Goal: Task Accomplishment & Management: Manage account settings

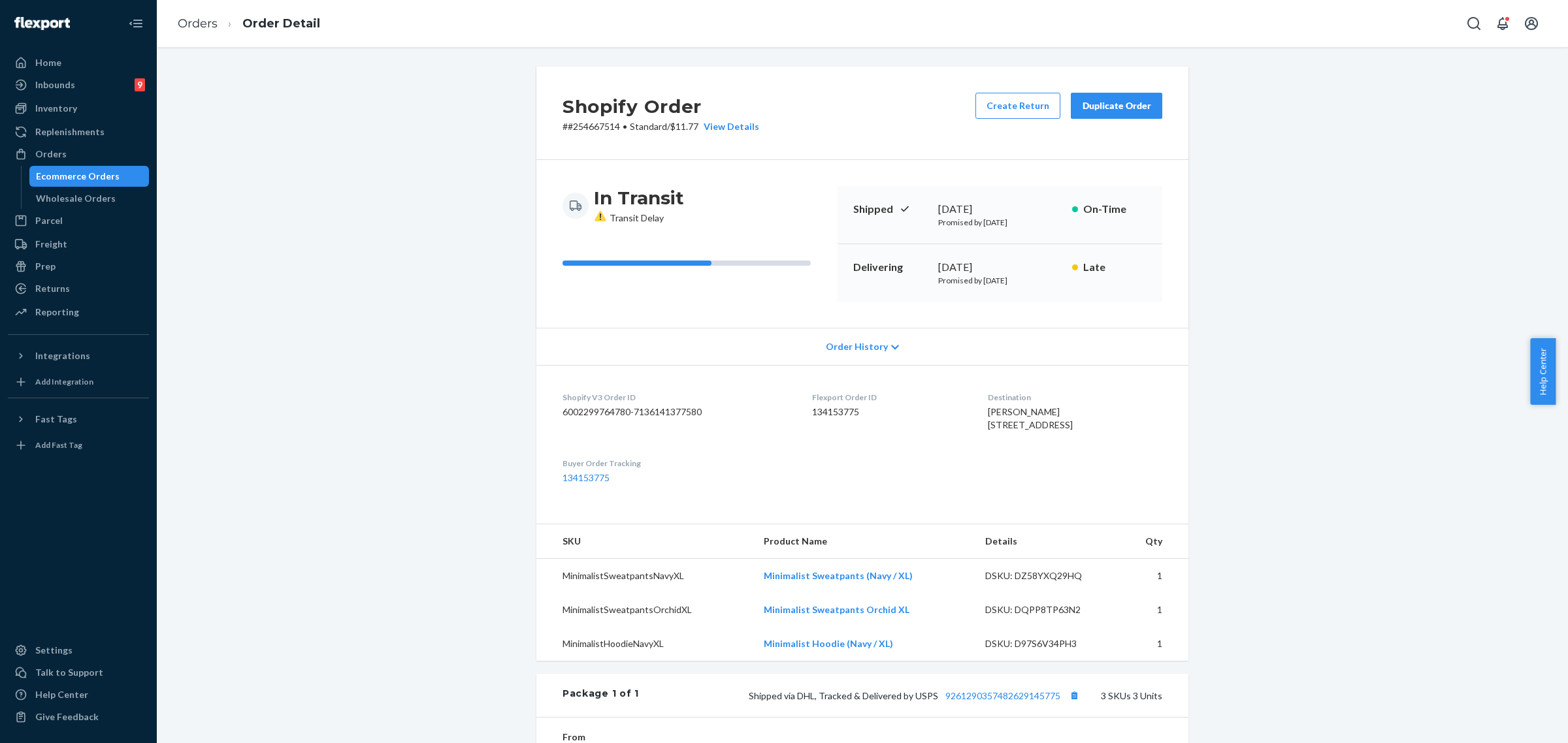
drag, startPoint x: 0, startPoint y: 0, endPoint x: 193, endPoint y: 185, distance: 267.3
click at [48, 154] on div "Orders" at bounding box center [51, 153] width 31 height 13
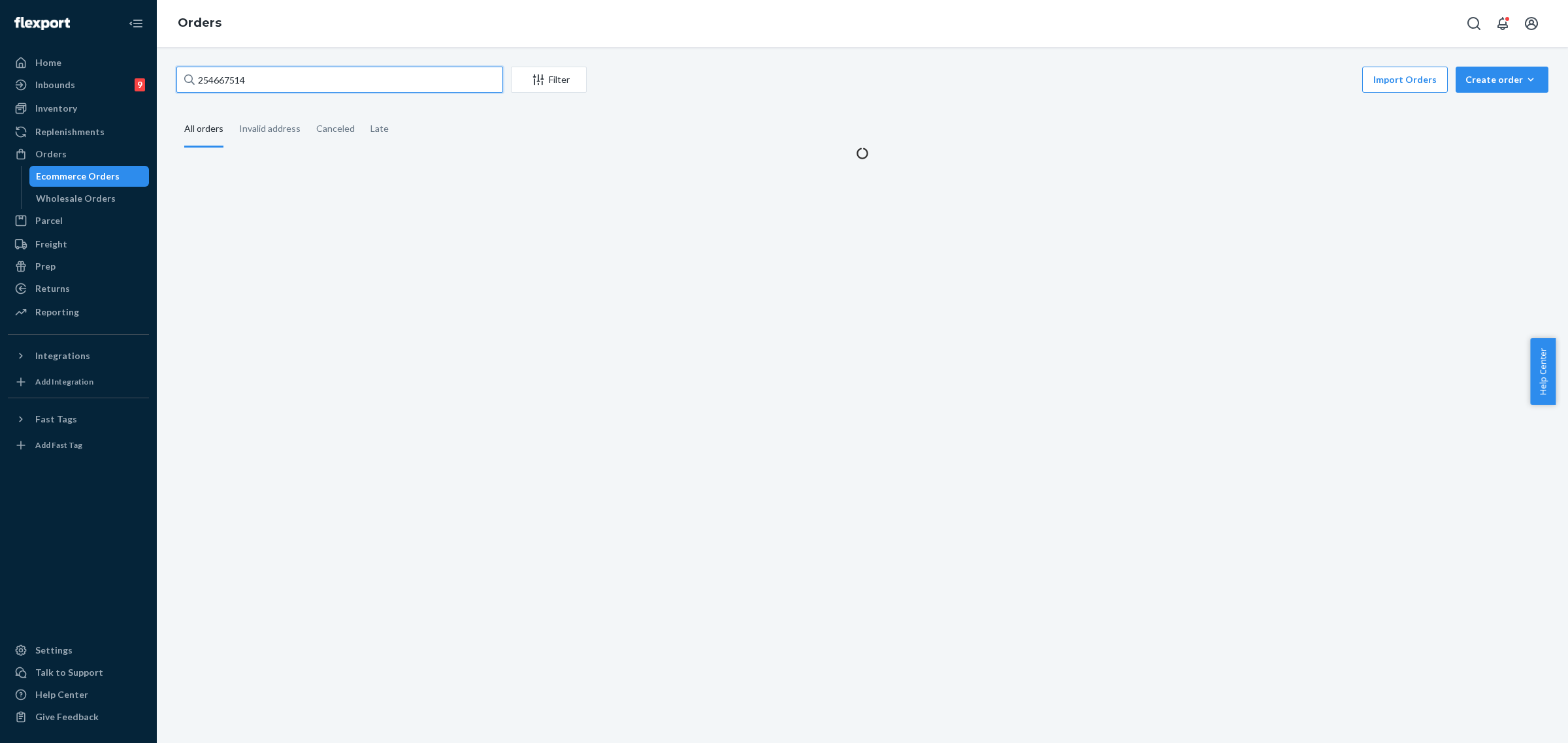
click at [216, 85] on input "254667514" at bounding box center [340, 80] width 326 height 26
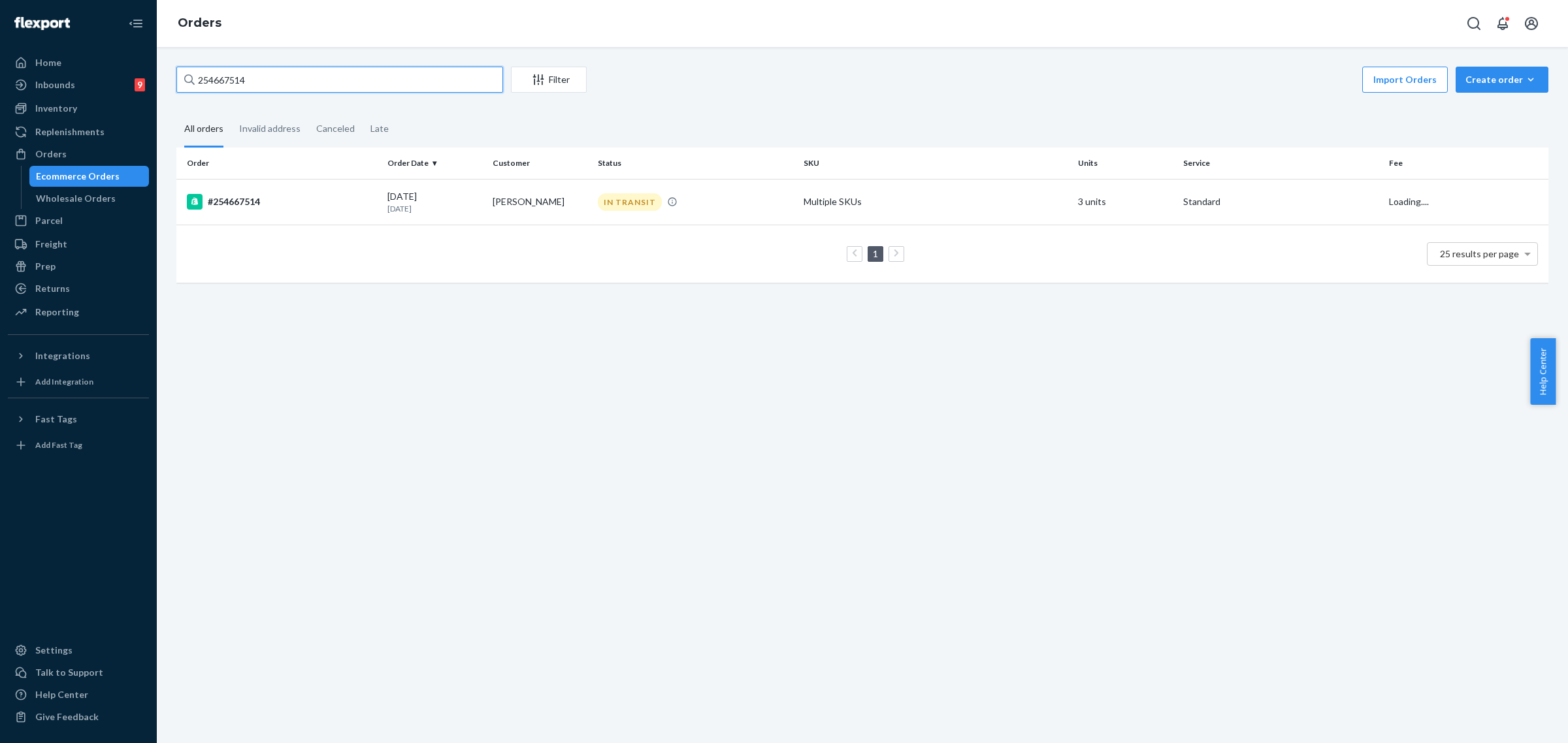
paste input "3430596"
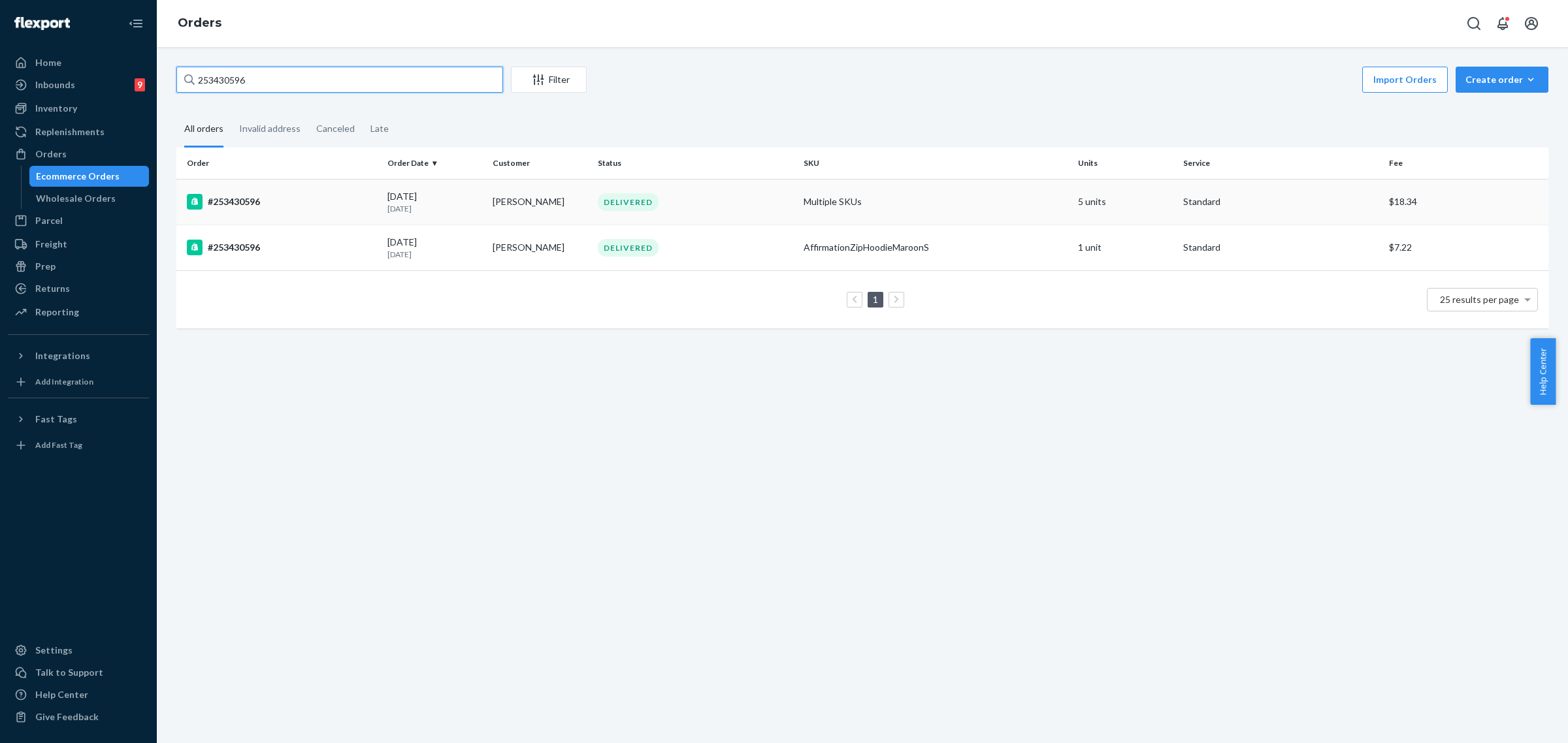
type input "253430596"
click at [883, 185] on td "Multiple SKUs" at bounding box center [936, 201] width 274 height 46
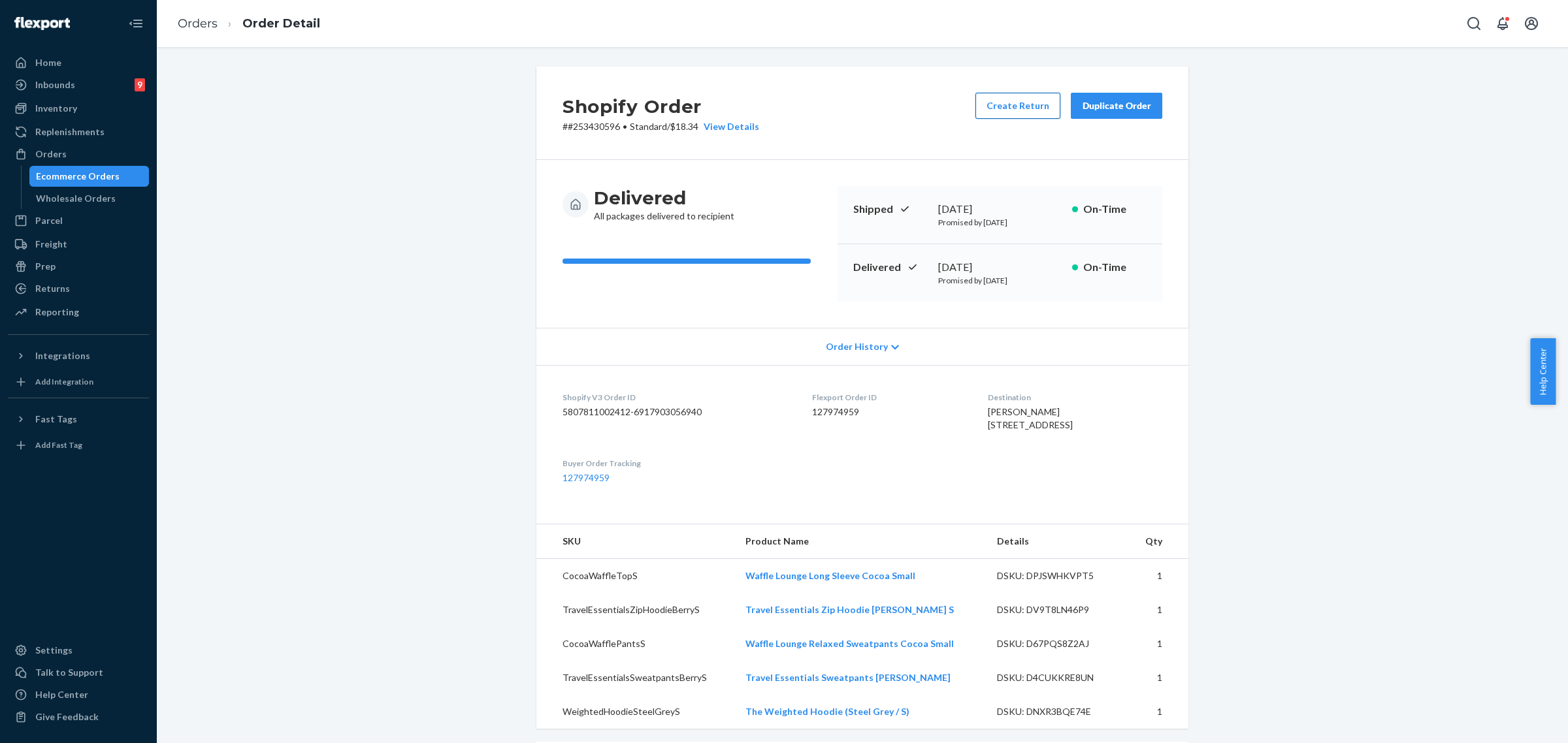
click at [1034, 103] on button "Create Return" at bounding box center [1017, 106] width 85 height 26
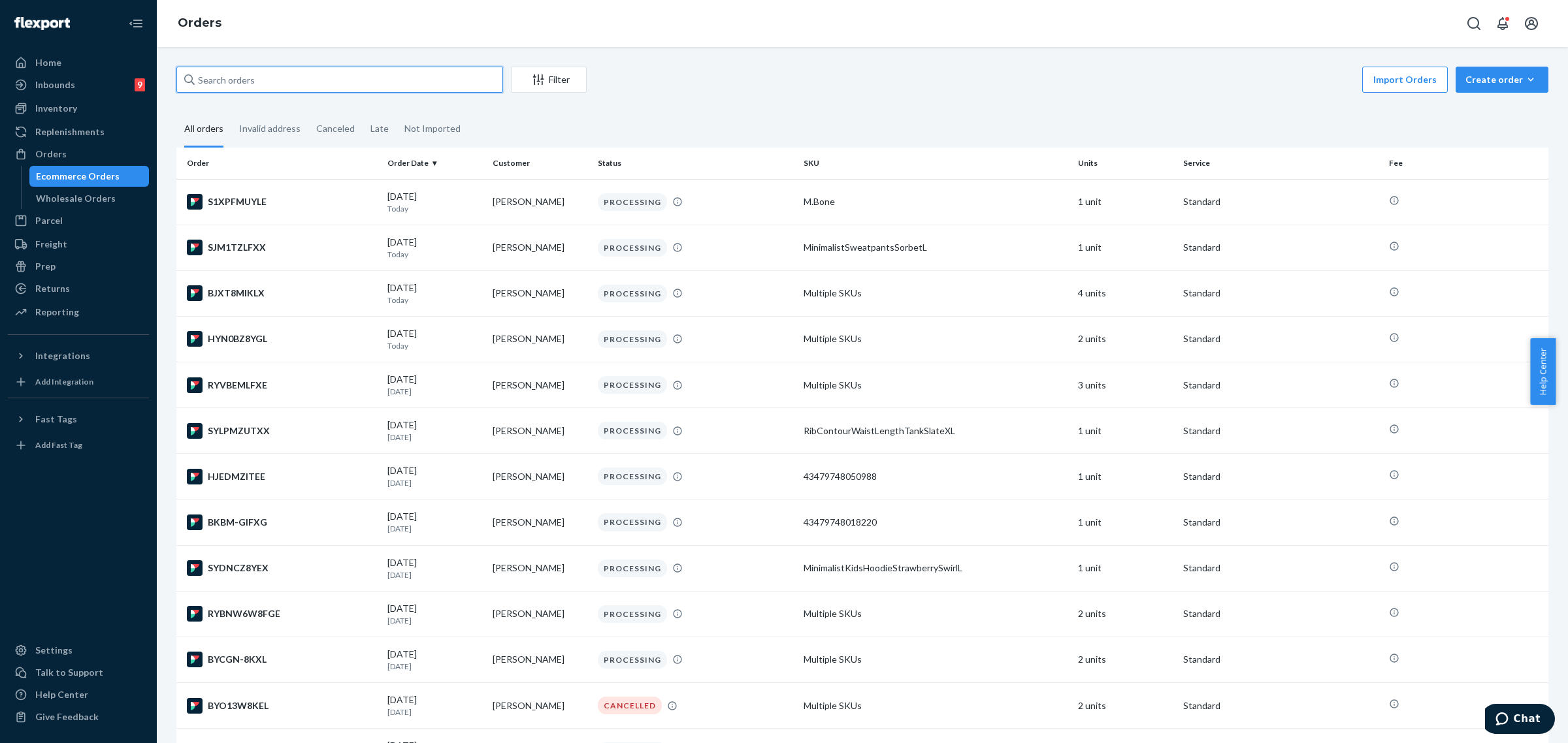
click at [214, 84] on input "text" at bounding box center [340, 80] width 326 height 26
paste input "253430596"
type input "253430596"
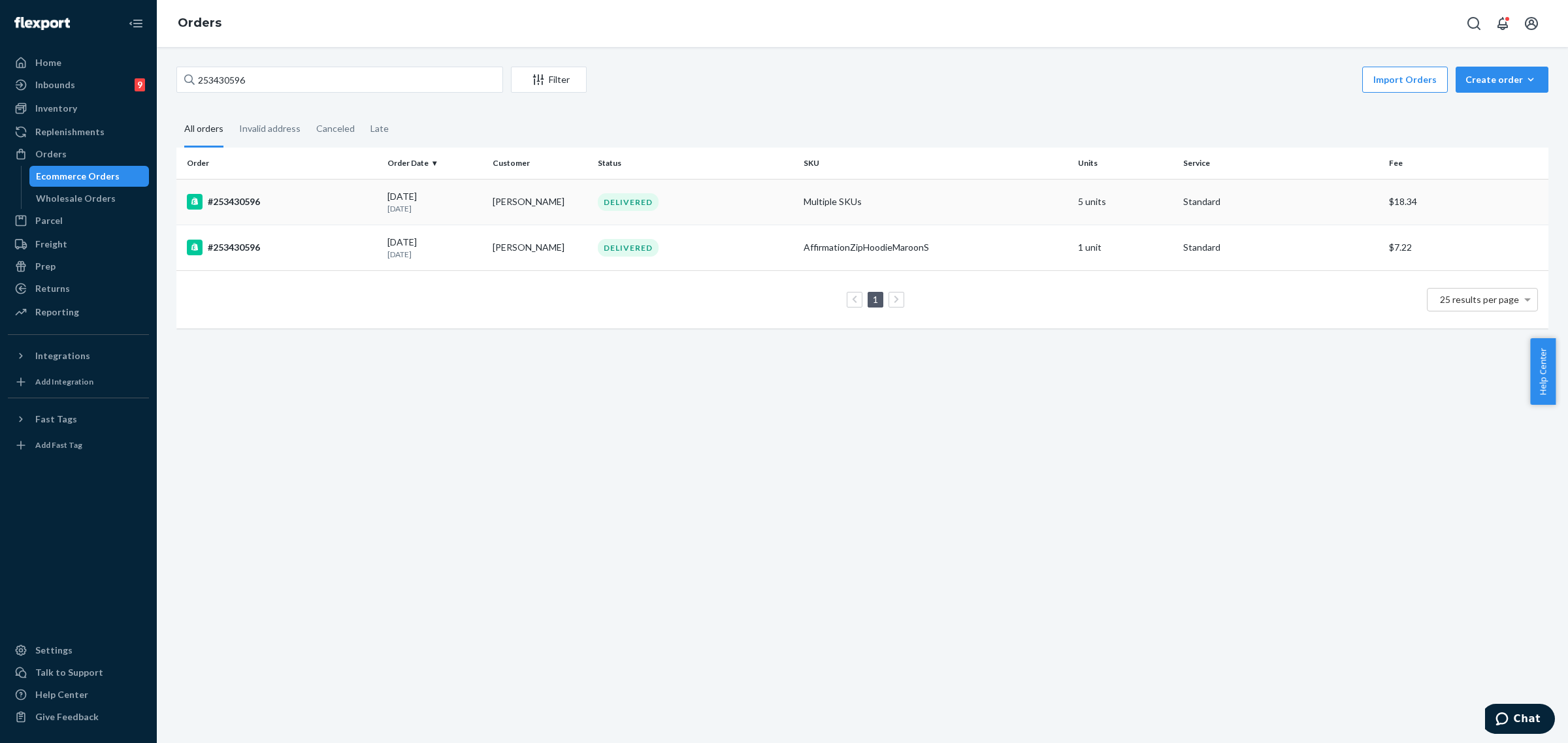
click at [959, 203] on td "Multiple SKUs" at bounding box center [936, 201] width 274 height 46
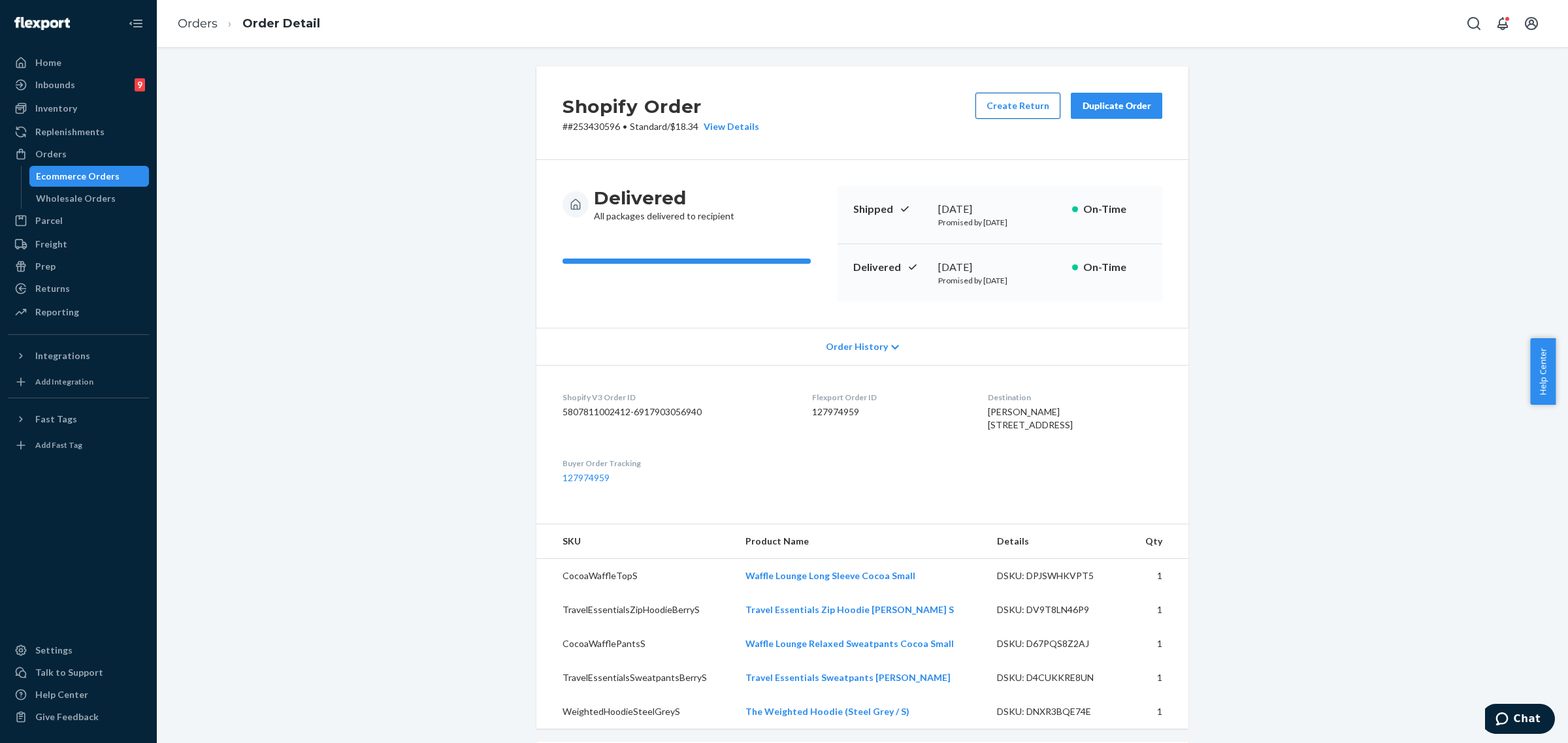
click at [989, 103] on button "Create Return" at bounding box center [1017, 106] width 85 height 26
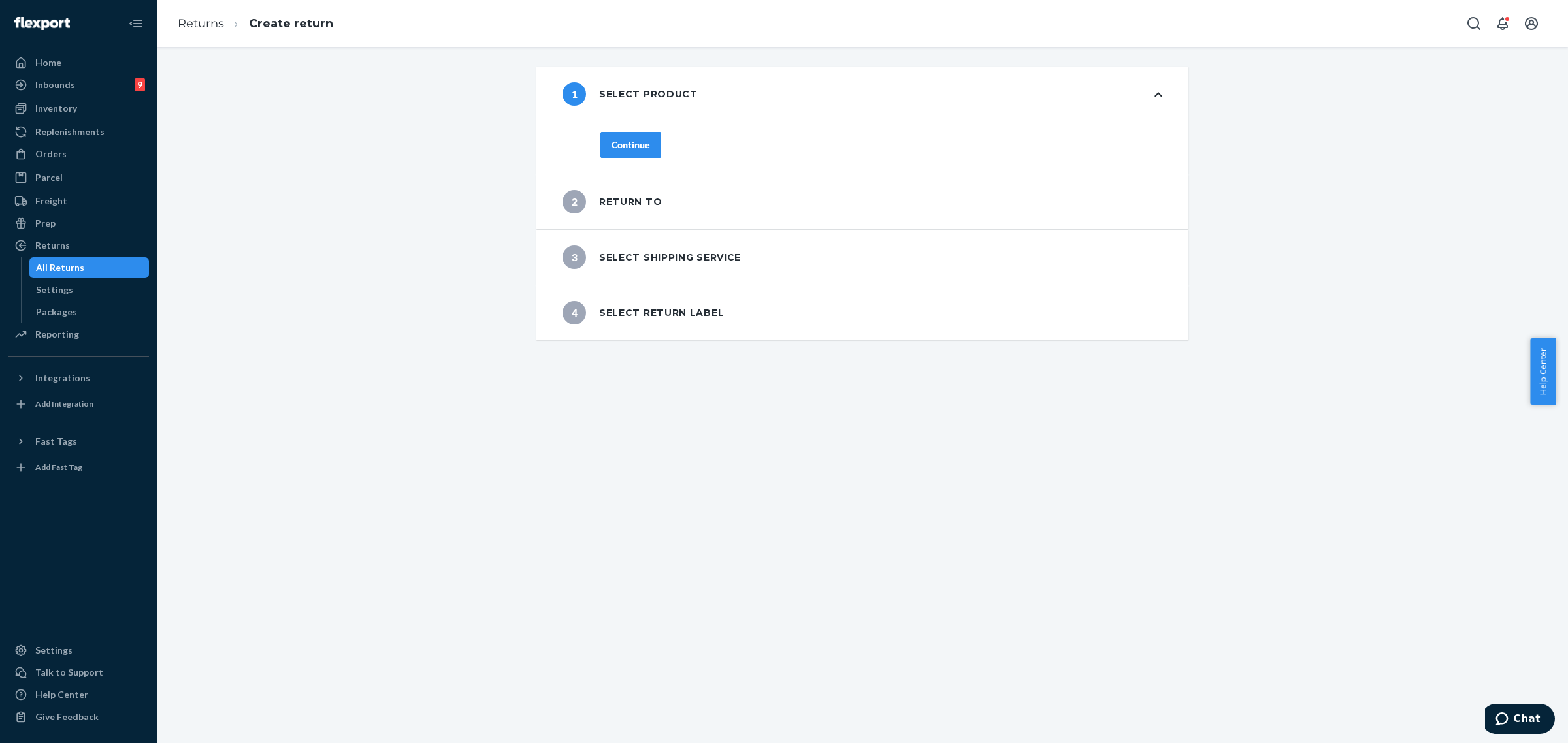
click at [635, 143] on div "Continue" at bounding box center [631, 145] width 39 height 13
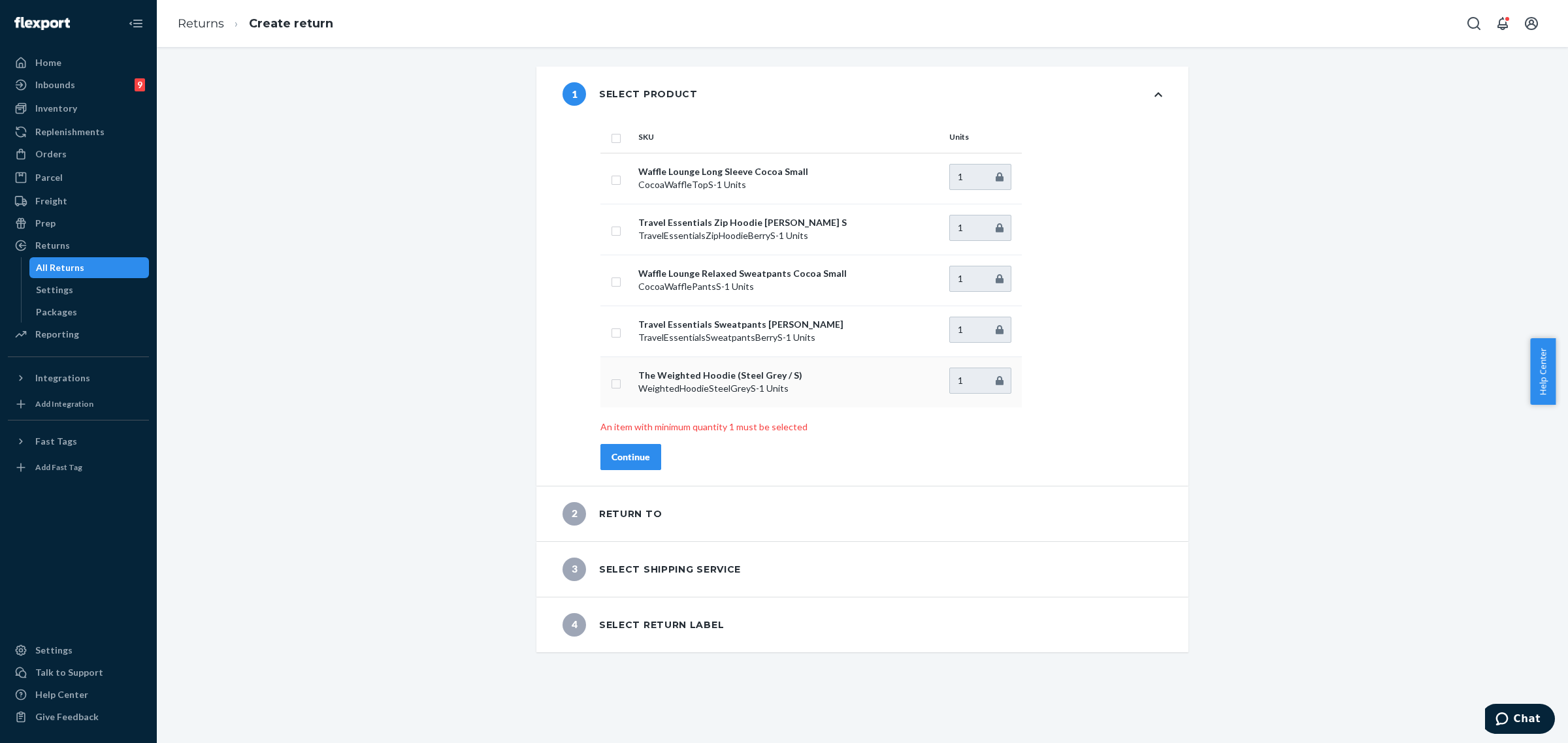
click at [611, 382] on input "checkbox" at bounding box center [616, 383] width 11 height 14
checkbox input "true"
click at [631, 464] on div "Continue" at bounding box center [631, 456] width 39 height 13
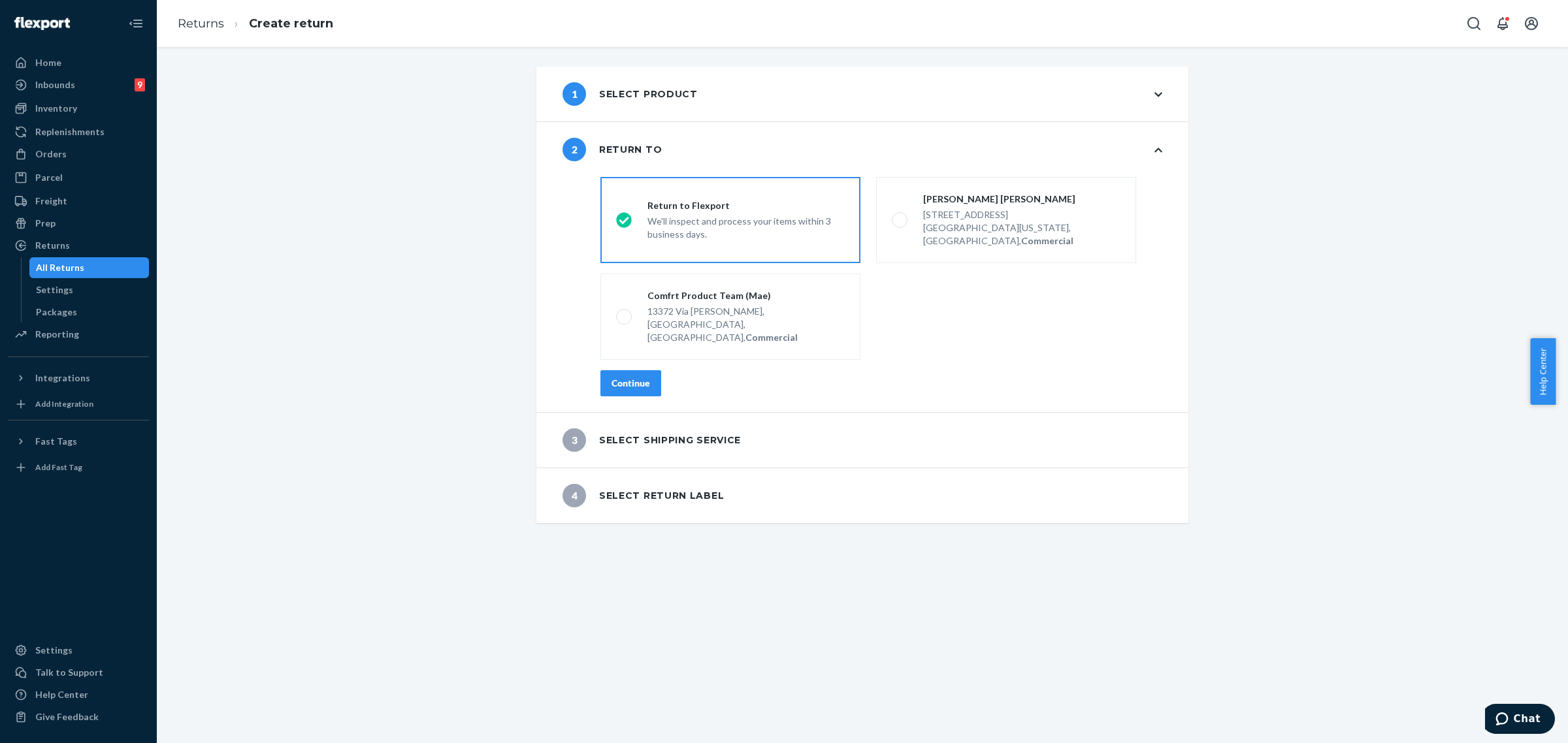
click at [631, 377] on div "Continue" at bounding box center [631, 383] width 39 height 13
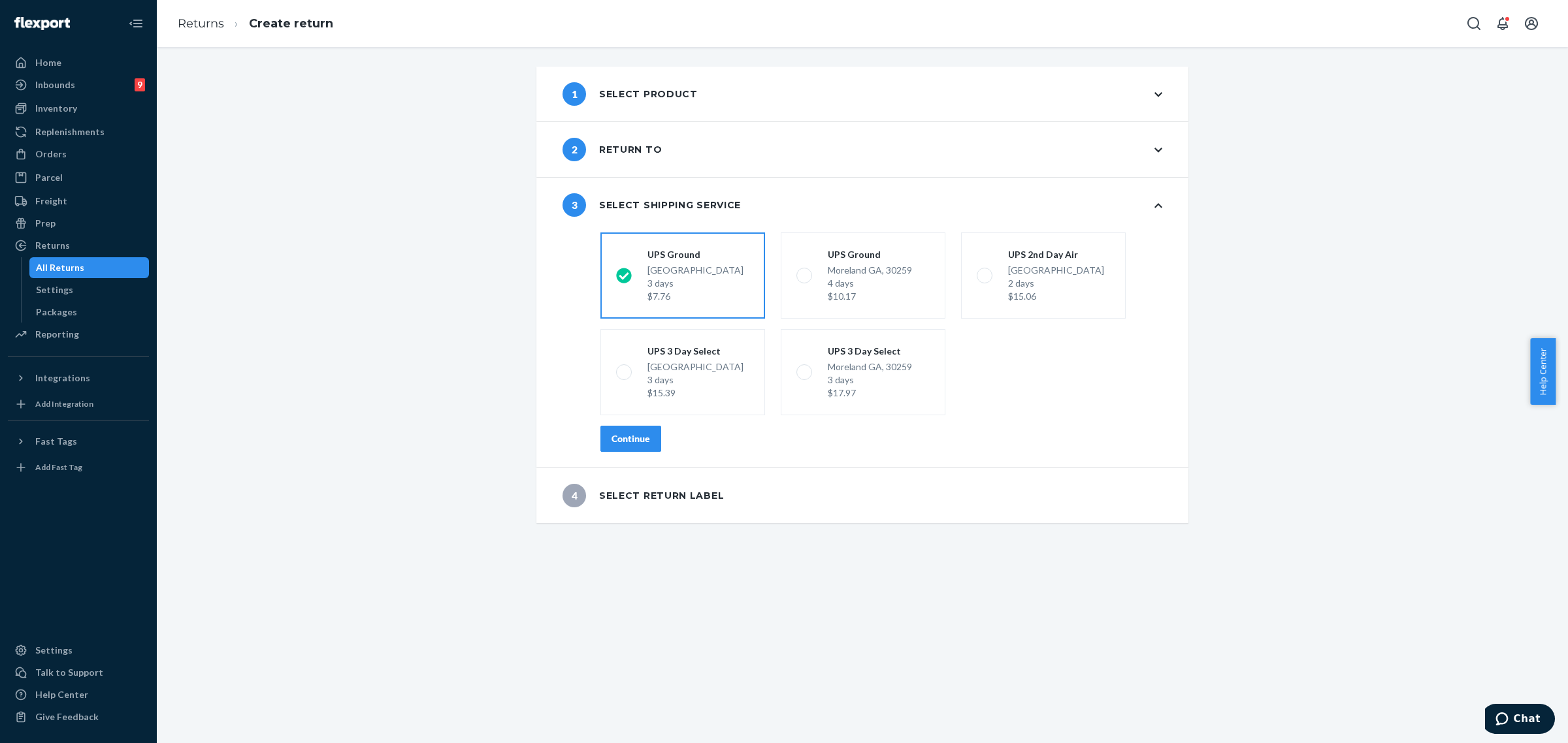
click at [642, 428] on button "Continue" at bounding box center [631, 439] width 61 height 26
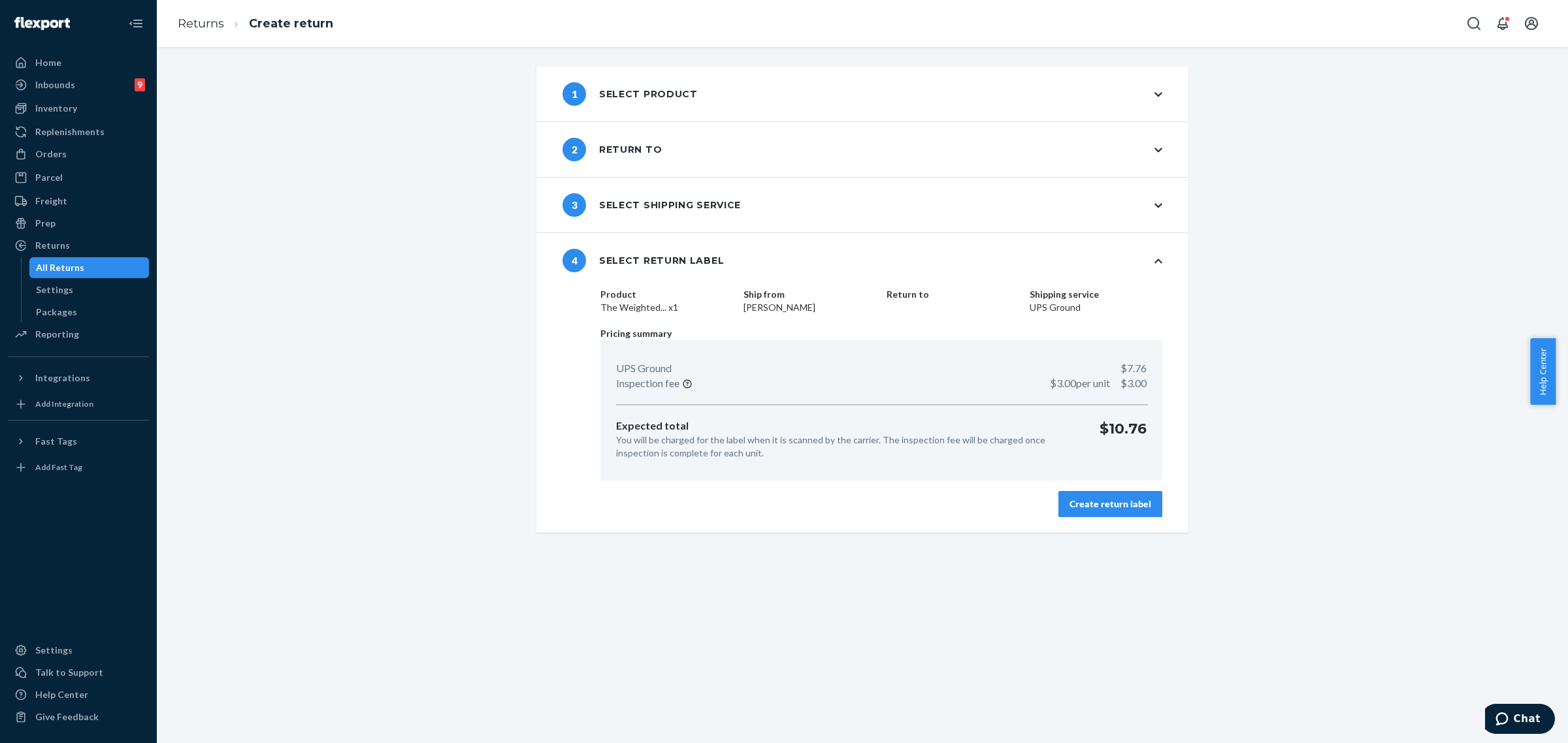
click at [1089, 506] on div "Create return label" at bounding box center [1110, 504] width 82 height 13
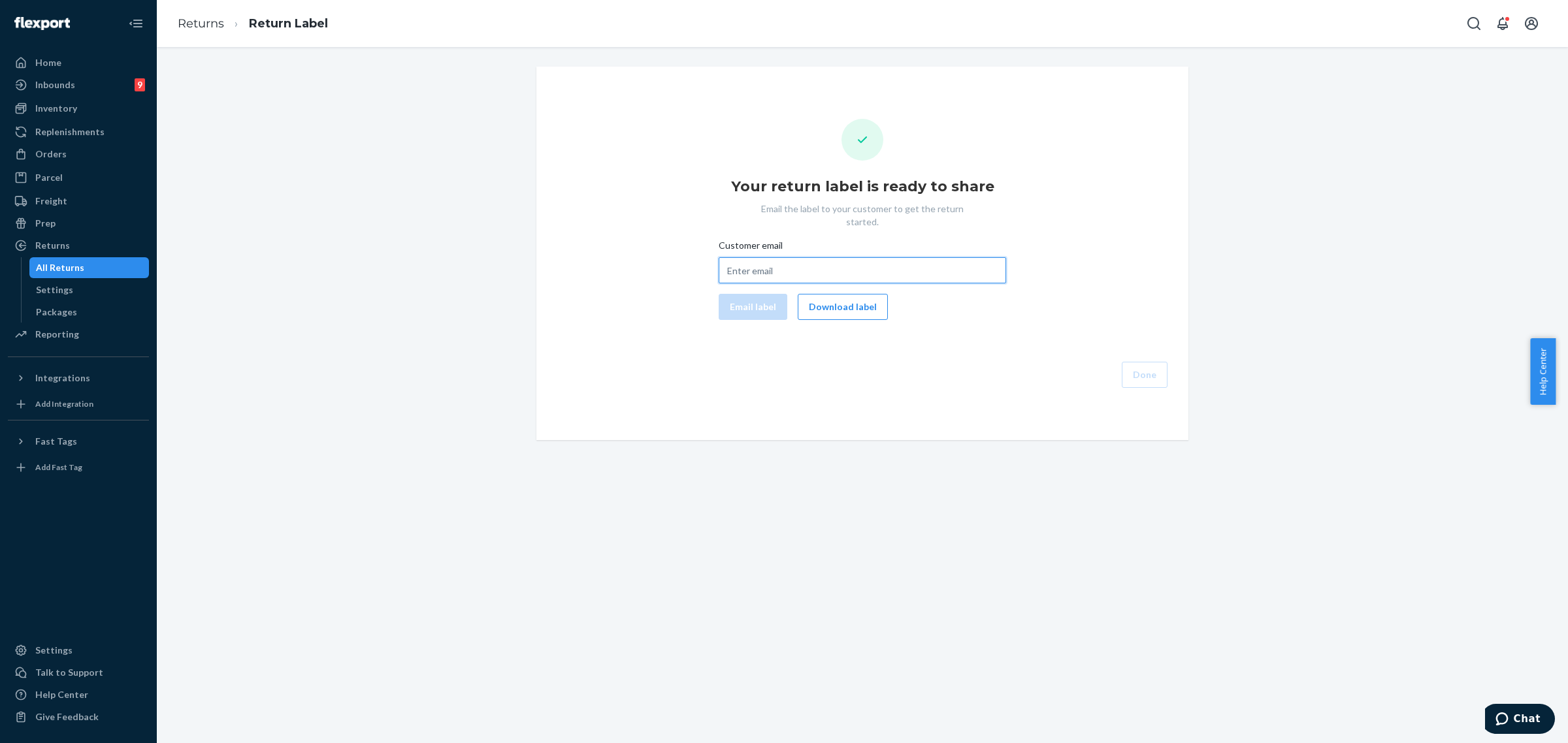
click at [768, 257] on input "Customer email" at bounding box center [863, 270] width 288 height 26
paste input "[EMAIL_ADDRESS][DOMAIN_NAME]"
type input "[EMAIL_ADDRESS][DOMAIN_NAME]"
click at [762, 301] on button "Email label" at bounding box center [753, 307] width 69 height 26
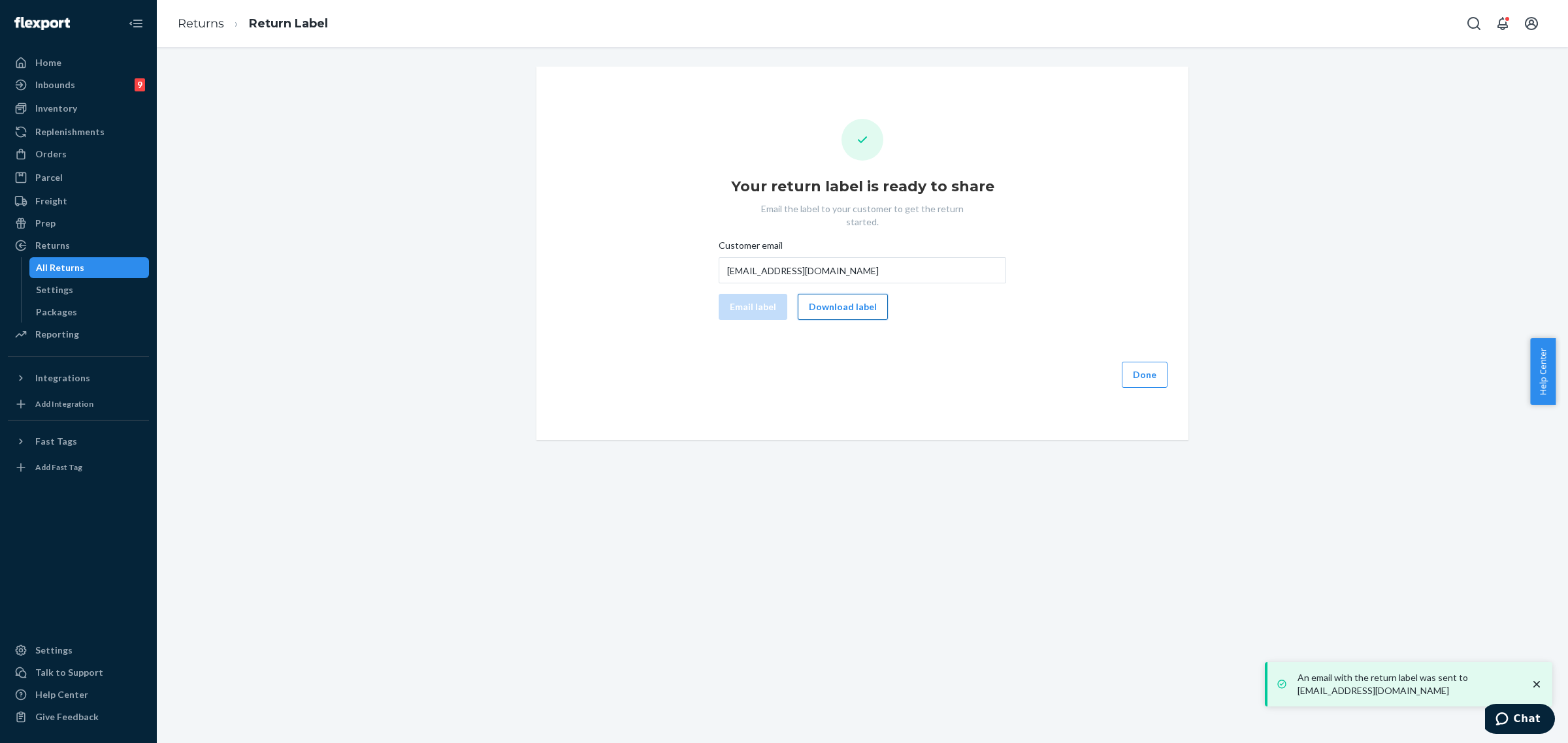
click at [851, 298] on button "Download label" at bounding box center [842, 307] width 90 height 26
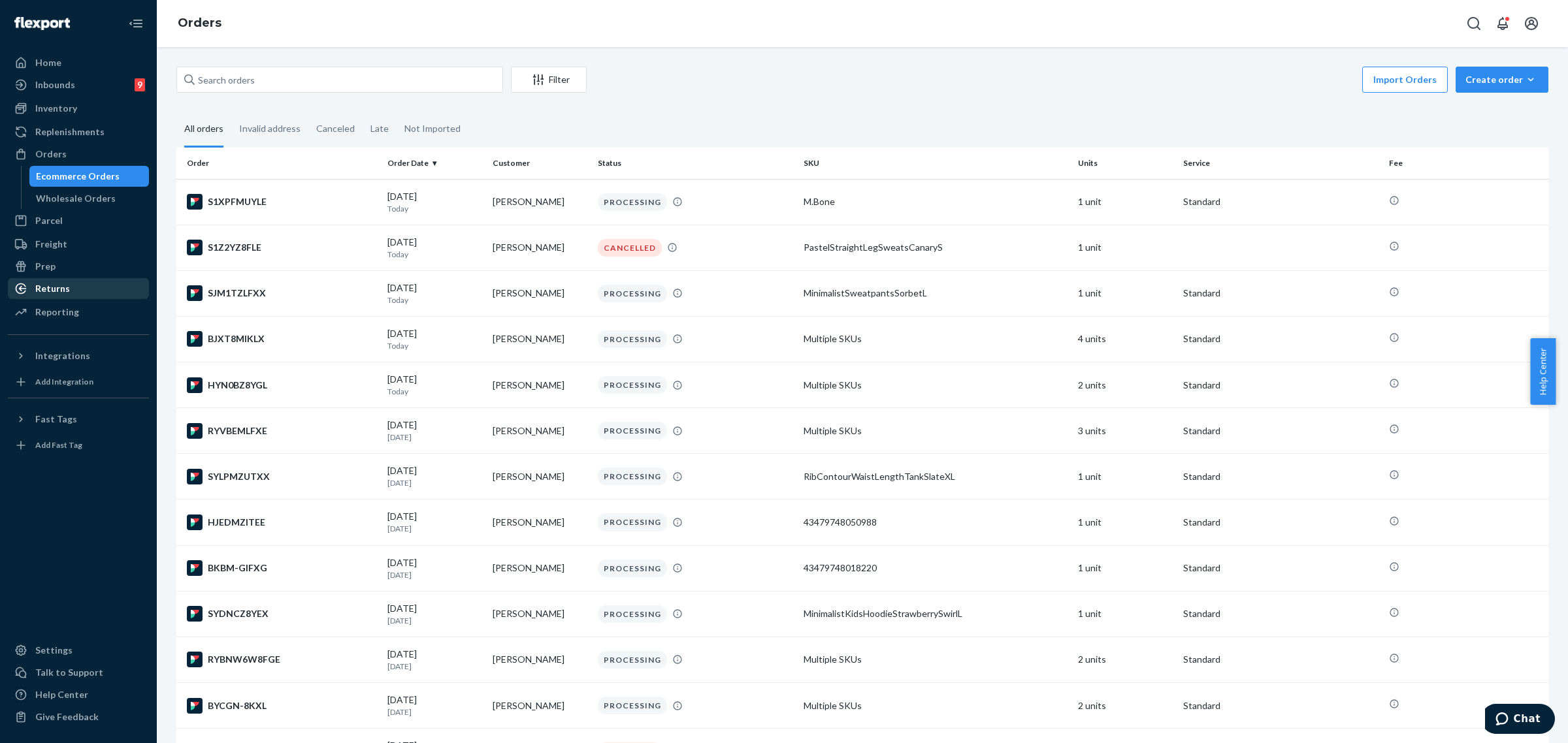
drag, startPoint x: 71, startPoint y: 288, endPoint x: 135, endPoint y: 289, distance: 64.0
click at [71, 288] on div "Returns" at bounding box center [78, 288] width 139 height 18
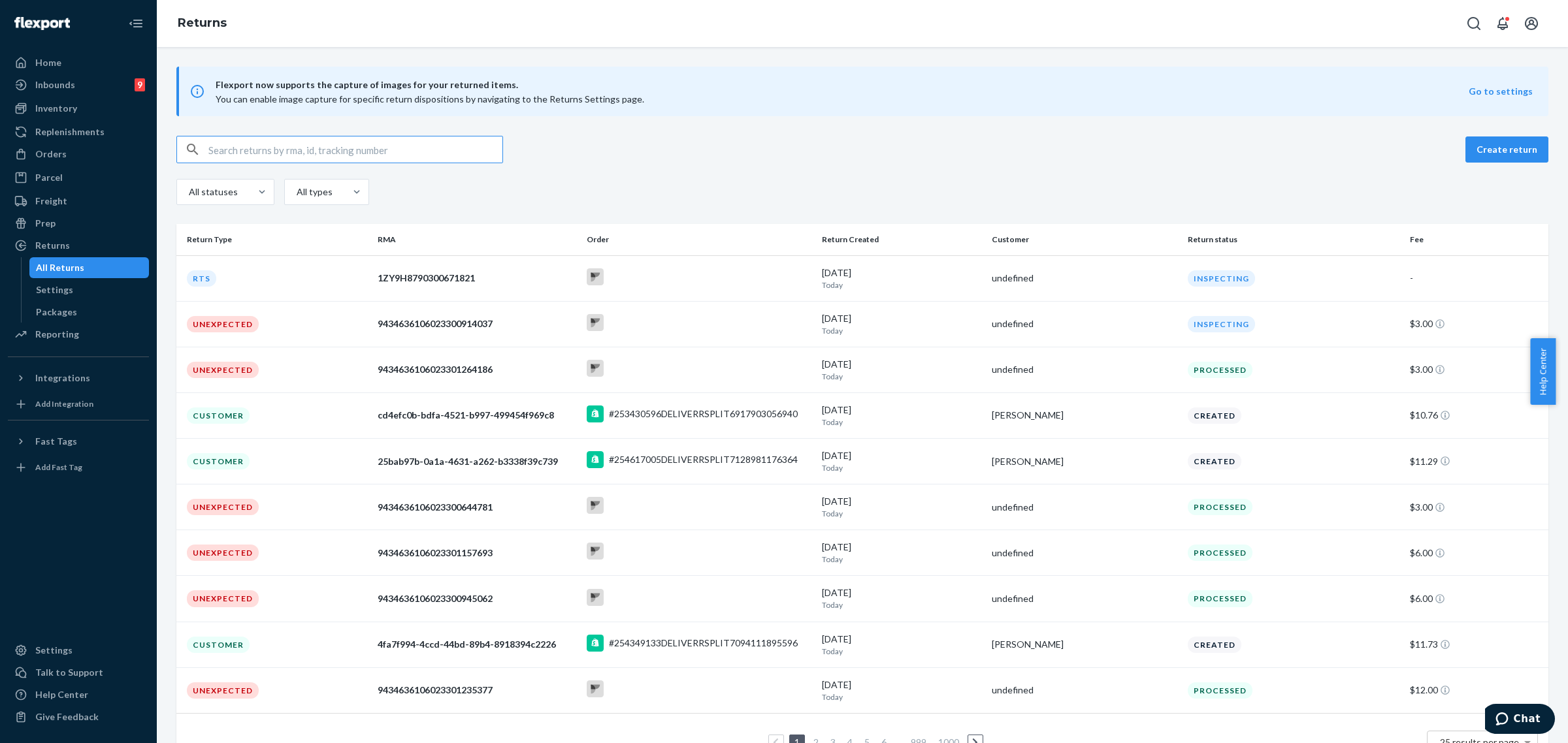
click at [328, 154] on input "text" at bounding box center [356, 150] width 294 height 26
paste input "[PERSON_NAME]"
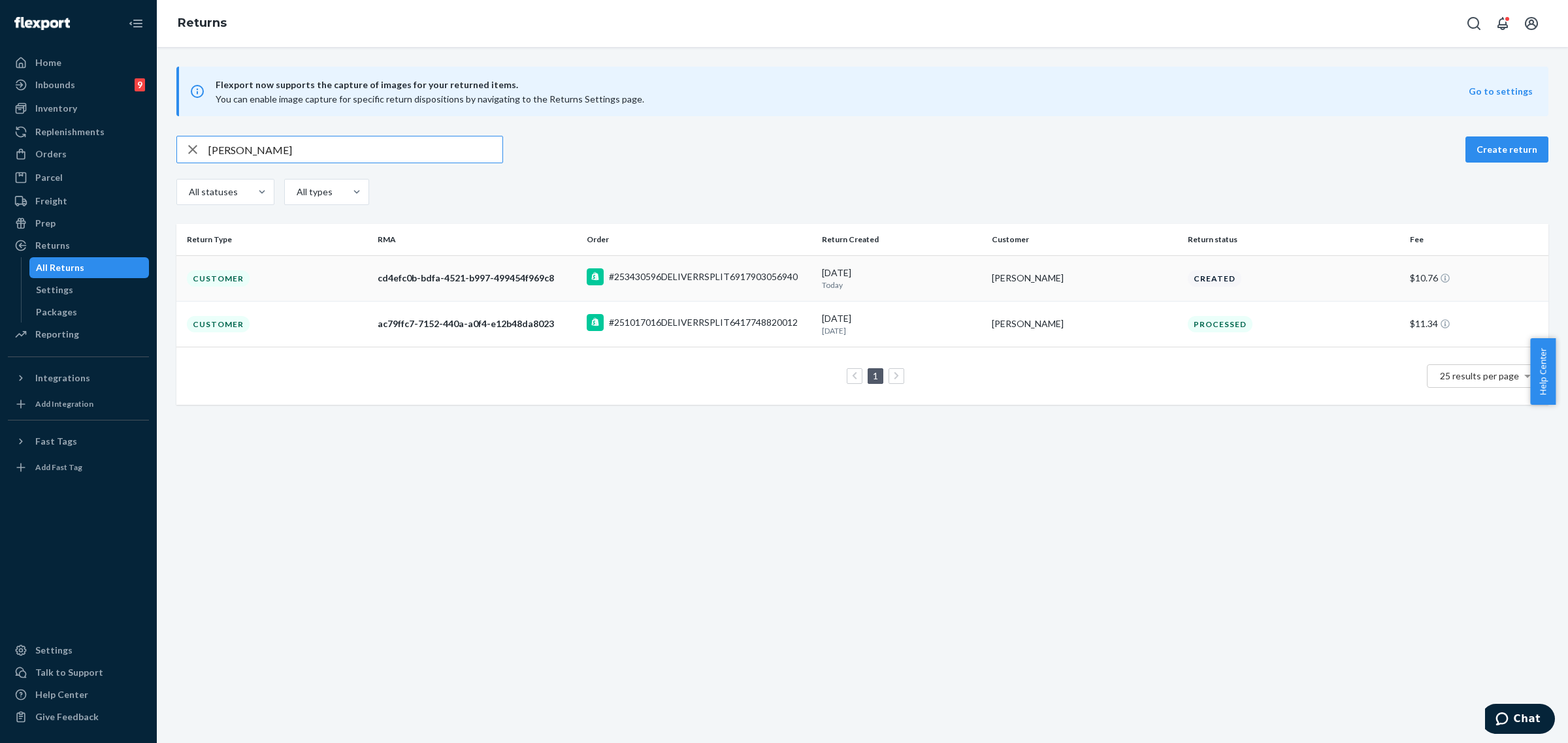
type input "[PERSON_NAME]"
click at [1069, 287] on td "[PERSON_NAME]" at bounding box center [1085, 278] width 196 height 46
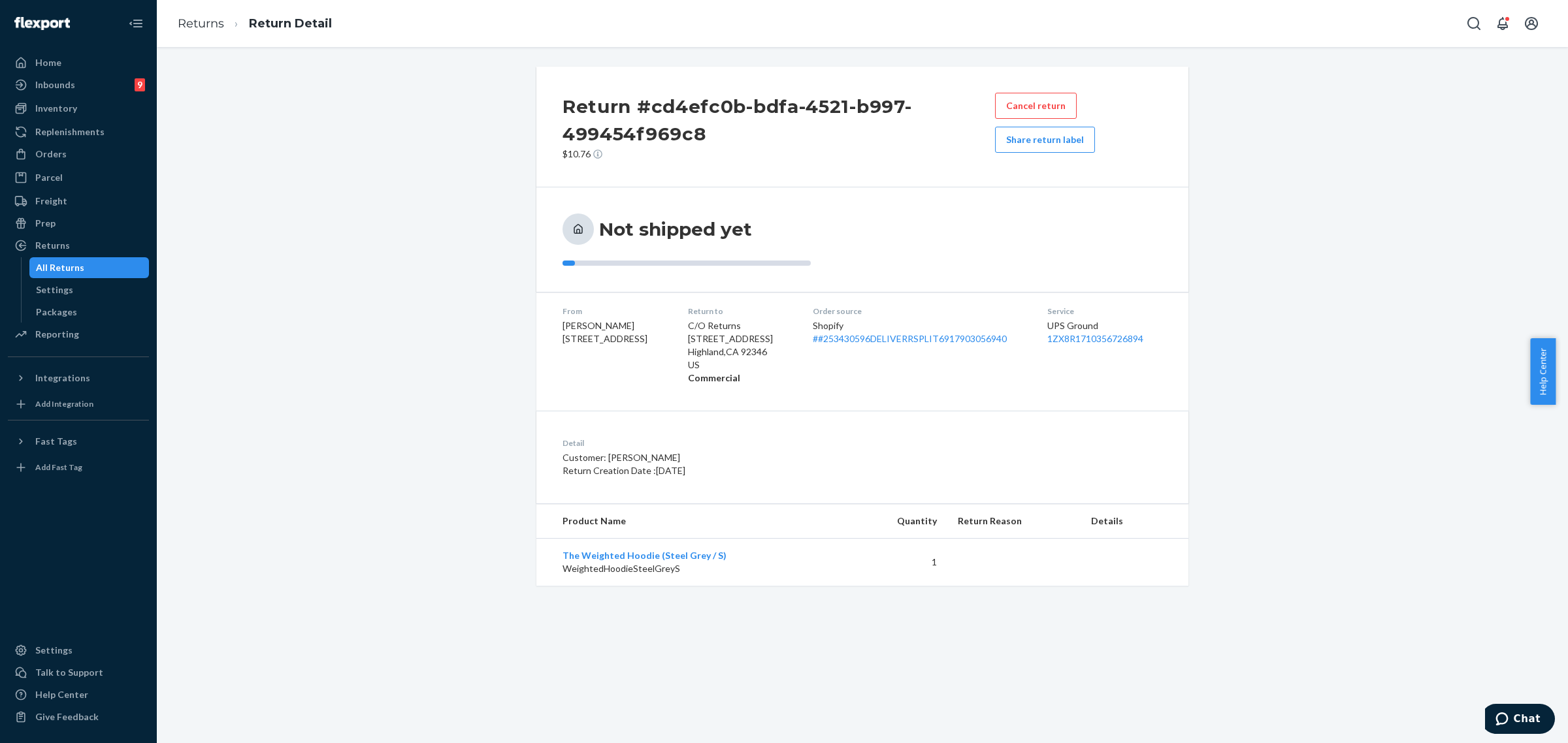
click at [270, 373] on div "Return #cd4efc0b-bdfa-4521-b997-499454f969c8 $10.76 Cancel return Share return …" at bounding box center [863, 326] width 1392 height 520
